Goal: Task Accomplishment & Management: Use online tool/utility

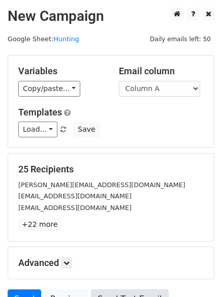
scroll to position [98, 0]
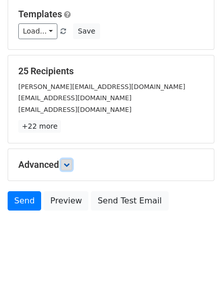
click at [72, 168] on link at bounding box center [66, 164] width 11 height 11
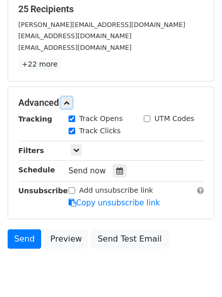
scroll to position [195, 0]
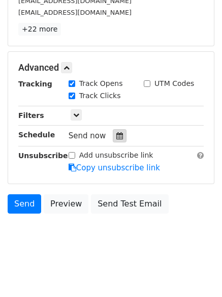
click at [117, 135] on icon at bounding box center [120, 135] width 7 height 7
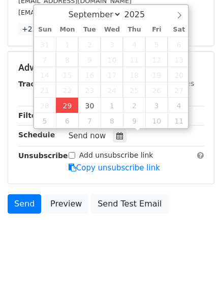
type input "2025-09-29 12:20"
type input "20"
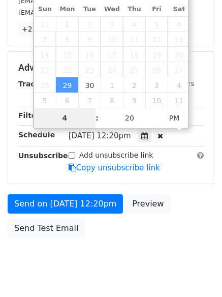
scroll to position [182, 0]
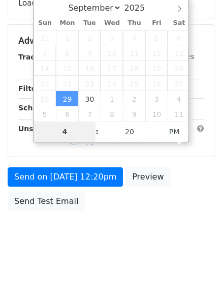
type input "4"
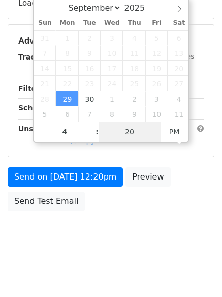
type input "2025-09-29 16:20"
type input "04"
type input "1"
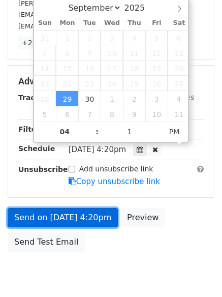
type input "2025-09-29 16:01"
click at [72, 212] on link "Send on Sep 29 at 4:20pm" at bounding box center [63, 217] width 110 height 19
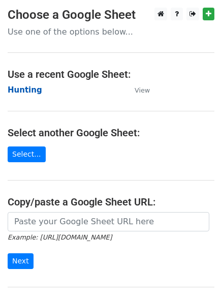
click at [24, 89] on strong "Hunting" at bounding box center [25, 89] width 35 height 9
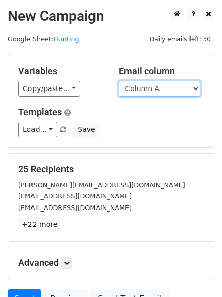
click at [153, 90] on select "Column A Column B Column C Column D Column E Column F" at bounding box center [159, 89] width 81 height 16
select select "Column B"
click at [119, 81] on select "Column A Column B Column C Column D Column E Column F" at bounding box center [159, 89] width 81 height 16
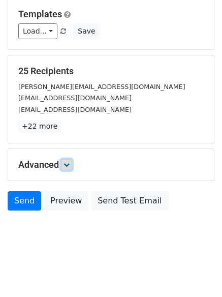
drag, startPoint x: 71, startPoint y: 165, endPoint x: 84, endPoint y: 185, distance: 23.1
click at [70, 165] on icon at bounding box center [67, 165] width 6 height 6
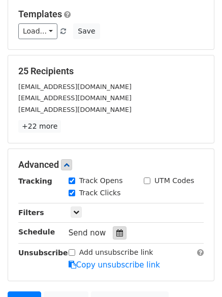
click at [117, 232] on icon at bounding box center [120, 233] width 7 height 7
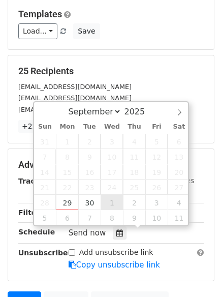
type input "2025-10-01 12:00"
select select "9"
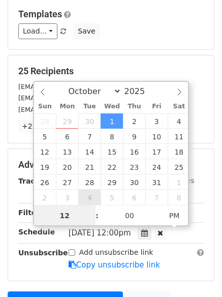
scroll to position [1, 0]
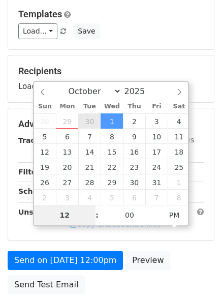
type input "2025-09-30 12:00"
select select "8"
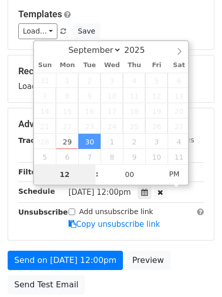
type input "5"
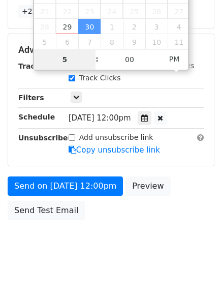
scroll to position [222, 0]
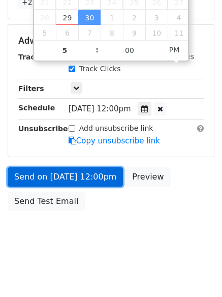
type input "2025-09-30 17:00"
click at [65, 176] on link "Send on Sep 30 at 12:00pm" at bounding box center [66, 176] width 116 height 19
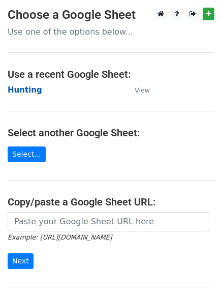
click at [27, 88] on strong "Hunting" at bounding box center [25, 89] width 35 height 9
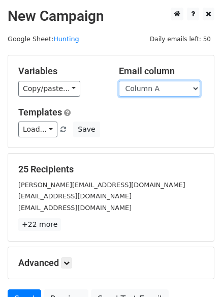
click at [157, 93] on select "Column A Column B Column C Column D Column E Column F" at bounding box center [159, 89] width 81 height 16
select select "Column C"
click at [119, 81] on select "Column A Column B Column C Column D Column E Column F" at bounding box center [159, 89] width 81 height 16
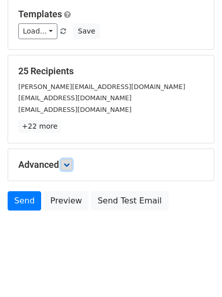
drag, startPoint x: 69, startPoint y: 167, endPoint x: 77, endPoint y: 188, distance: 21.7
click at [70, 167] on icon at bounding box center [67, 165] width 6 height 6
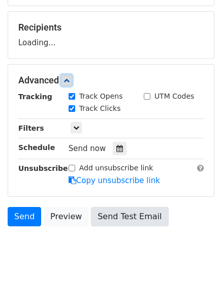
scroll to position [149, 0]
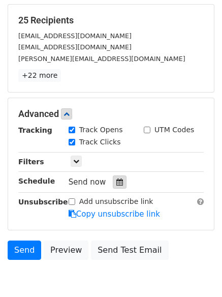
drag, startPoint x: 114, startPoint y: 183, endPoint x: 102, endPoint y: 181, distance: 12.3
click at [117, 182] on icon at bounding box center [120, 182] width 7 height 7
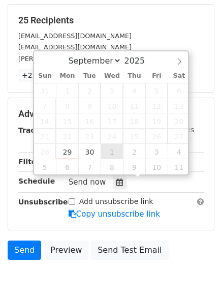
type input "2025-10-01 12:00"
select select "9"
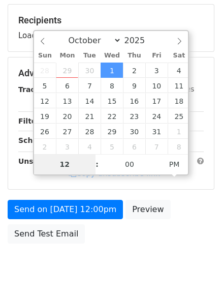
type input "6"
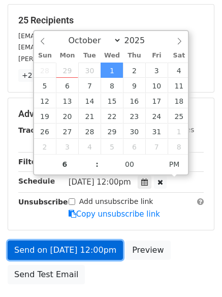
type input "2025-10-01 18:00"
click at [78, 246] on link "Send on Oct 1 at 12:00pm" at bounding box center [66, 250] width 116 height 19
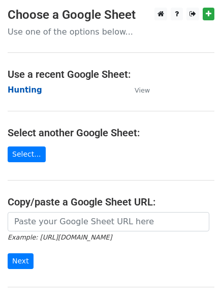
click at [30, 92] on strong "Hunting" at bounding box center [25, 89] width 35 height 9
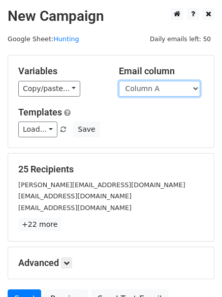
click at [145, 94] on select "Column A Column B Column C Column D Column E Column F" at bounding box center [159, 89] width 81 height 16
select select "Column D"
click at [119, 81] on select "Column A Column B Column C Column D Column E Column F" at bounding box center [159, 89] width 81 height 16
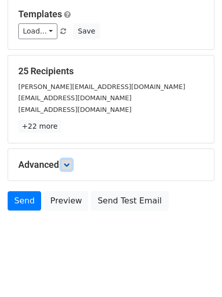
click at [72, 166] on link at bounding box center [66, 164] width 11 height 11
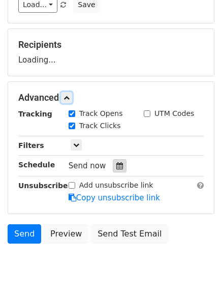
scroll to position [155, 0]
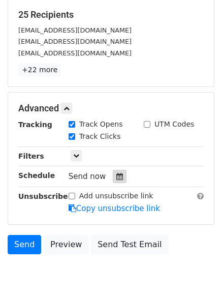
click at [120, 174] on div at bounding box center [120, 176] width 14 height 13
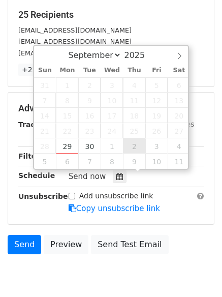
type input "2025-10-02 12:00"
select select "9"
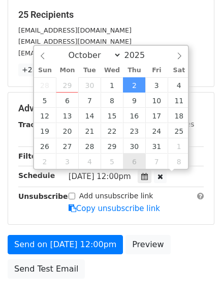
scroll to position [1, 0]
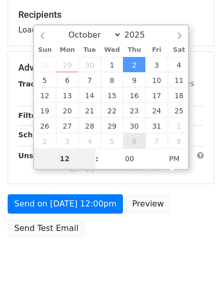
type input "7"
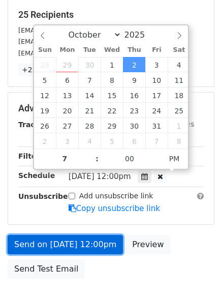
type input "2025-10-02 19:00"
click at [91, 244] on link "Send on Oct 2 at 12:00pm" at bounding box center [66, 244] width 116 height 19
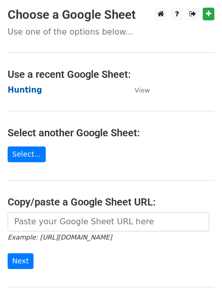
click at [24, 92] on strong "Hunting" at bounding box center [25, 89] width 35 height 9
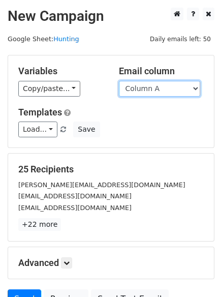
drag, startPoint x: 0, startPoint y: 0, endPoint x: 165, endPoint y: 91, distance: 188.8
click at [165, 91] on select "Column A Column B Column C Column D Column E Column F" at bounding box center [159, 89] width 81 height 16
select select "Column E"
click at [119, 81] on select "Column A Column B Column C Column D Column E Column F" at bounding box center [159, 89] width 81 height 16
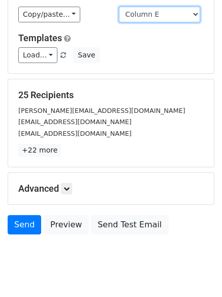
scroll to position [98, 0]
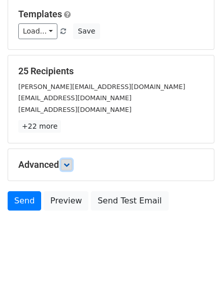
click at [68, 164] on icon at bounding box center [67, 165] width 6 height 6
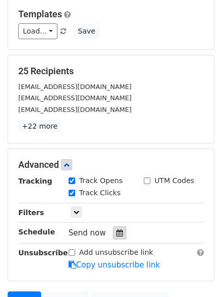
click at [117, 236] on icon at bounding box center [120, 233] width 7 height 7
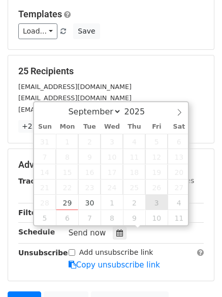
type input "2025-10-03 12:00"
select select "9"
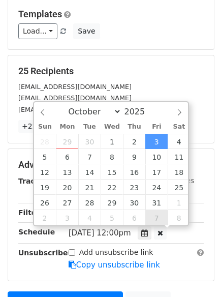
scroll to position [1, 0]
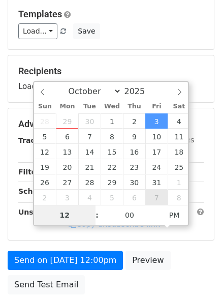
type input "8"
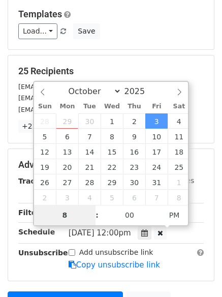
scroll to position [222, 0]
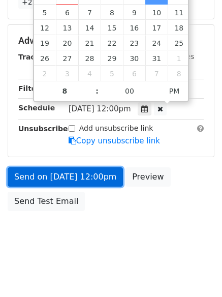
type input "2025-10-03 20:00"
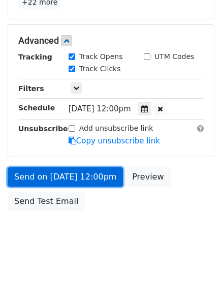
click at [71, 174] on link "Send on Oct 3 at 12:00pm" at bounding box center [66, 176] width 116 height 19
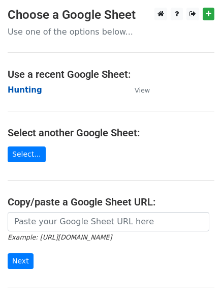
click at [25, 90] on strong "Hunting" at bounding box center [25, 89] width 35 height 9
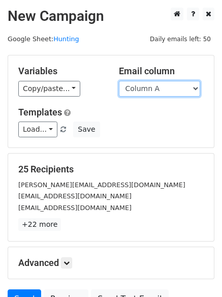
drag, startPoint x: 0, startPoint y: 0, endPoint x: 158, endPoint y: 86, distance: 180.1
click at [158, 86] on select "Column A Column B Column C Column D Column E Column F" at bounding box center [159, 89] width 81 height 16
select select "Column F"
click at [119, 81] on select "Column A Column B Column C Column D Column E Column F" at bounding box center [159, 89] width 81 height 16
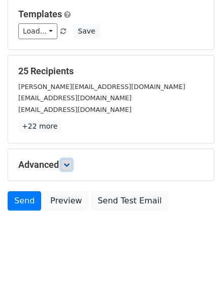
click at [72, 159] on link at bounding box center [66, 164] width 11 height 11
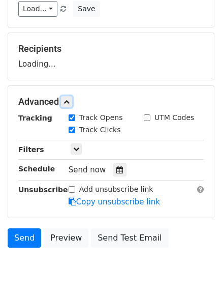
scroll to position [150, 0]
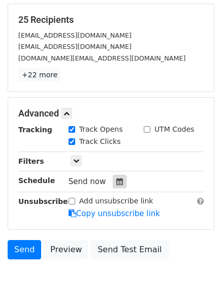
click at [114, 187] on div at bounding box center [120, 181] width 14 height 13
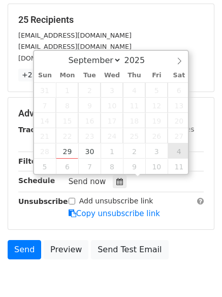
type input "2025-10-04 12:00"
select select "9"
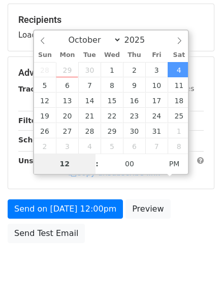
type input "9"
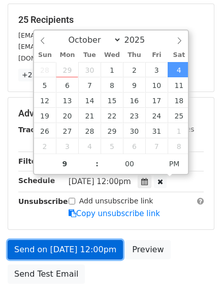
type input "2025-10-04 21:00"
click at [56, 253] on link "Send on Oct 4 at 12:00pm" at bounding box center [66, 249] width 116 height 19
